Goal: Task Accomplishment & Management: Manage account settings

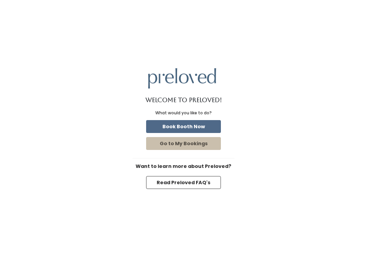
click at [208, 122] on button "Book Booth Now" at bounding box center [183, 126] width 75 height 13
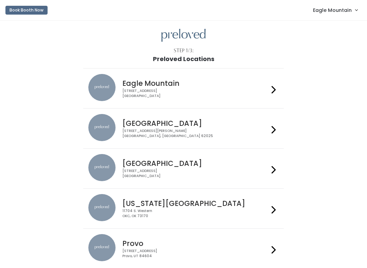
click at [338, 11] on span "Eagle Mountain" at bounding box center [332, 9] width 39 height 7
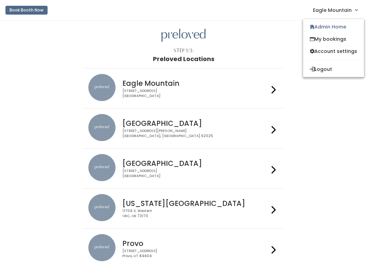
click at [326, 25] on link "Admin Home" at bounding box center [333, 27] width 61 height 12
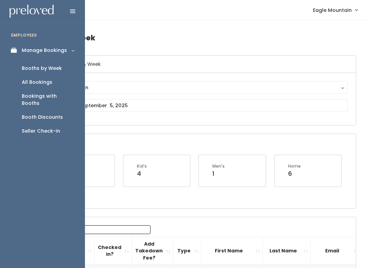
click at [43, 83] on div "All Bookings" at bounding box center [37, 82] width 31 height 7
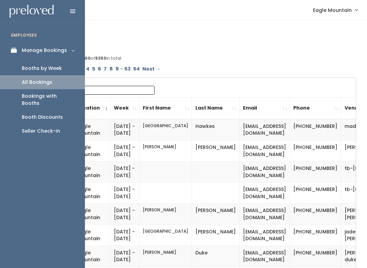
click at [44, 69] on div "Booths by Week" at bounding box center [42, 68] width 40 height 7
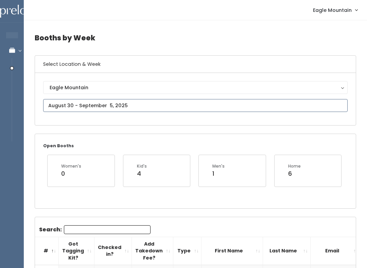
click at [163, 104] on input "text" at bounding box center [195, 105] width 304 height 13
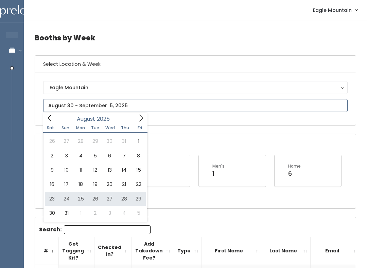
type input "August 23 to August 29"
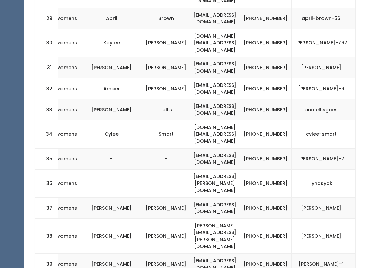
scroll to position [0, 135]
